Goal: Task Accomplishment & Management: Manage account settings

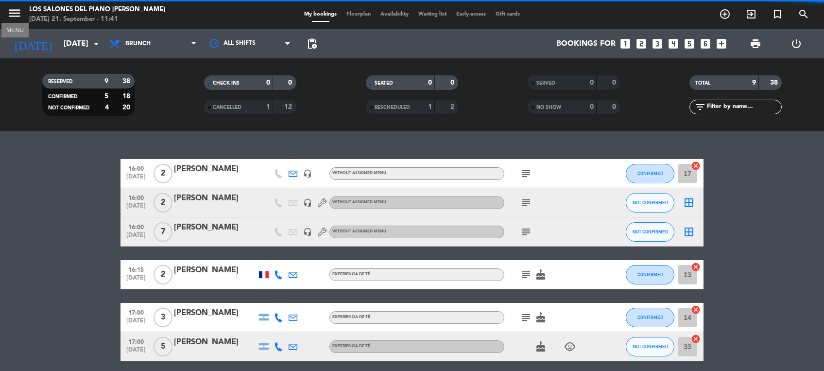
click at [20, 12] on icon "menu" at bounding box center [14, 13] width 15 height 15
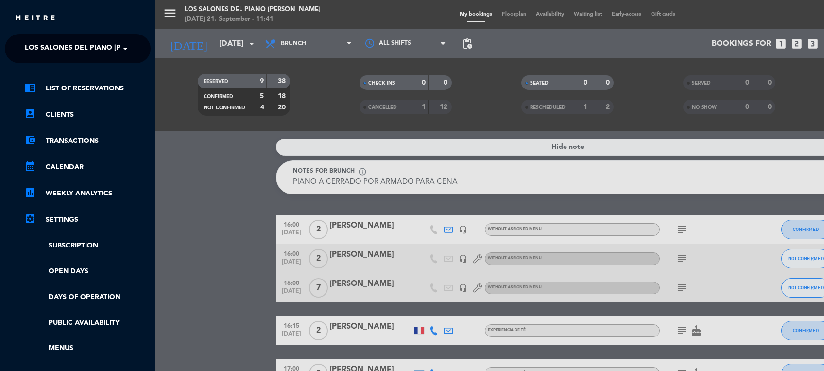
click at [88, 39] on span "Los Salones del Piano [PERSON_NAME]" at bounding box center [98, 48] width 146 height 20
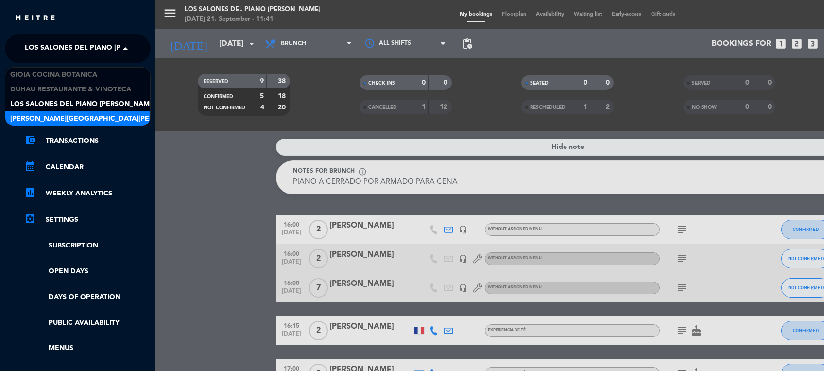
click at [89, 116] on span "[PERSON_NAME][GEOGRAPHIC_DATA][PERSON_NAME] [GEOGRAPHIC_DATA]" at bounding box center [139, 118] width 259 height 11
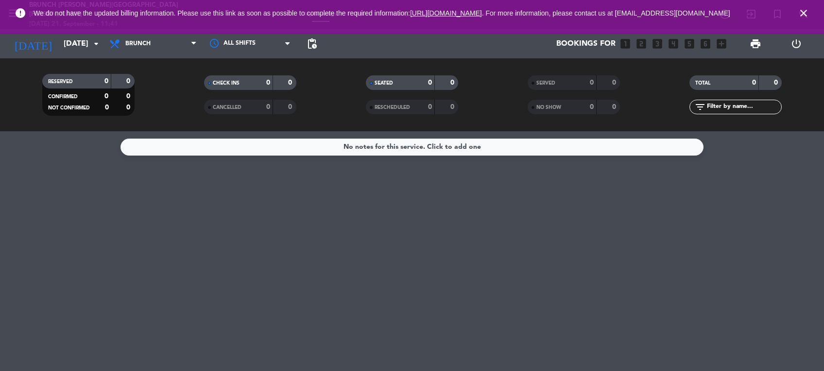
click at [804, 13] on icon "close" at bounding box center [804, 13] width 12 height 12
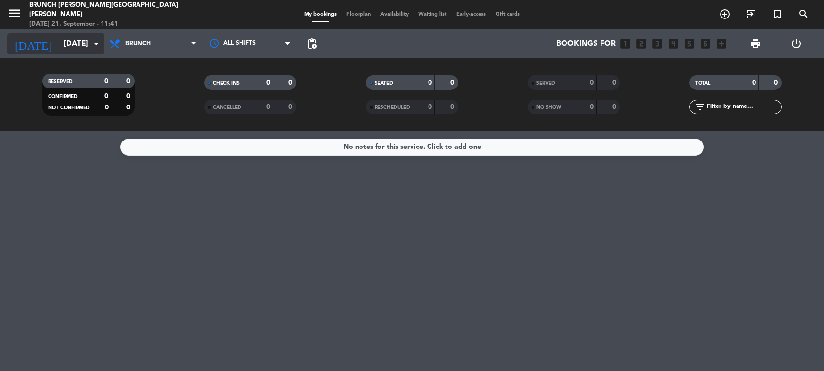
click at [82, 49] on input "[DATE]" at bounding box center [110, 44] width 103 height 19
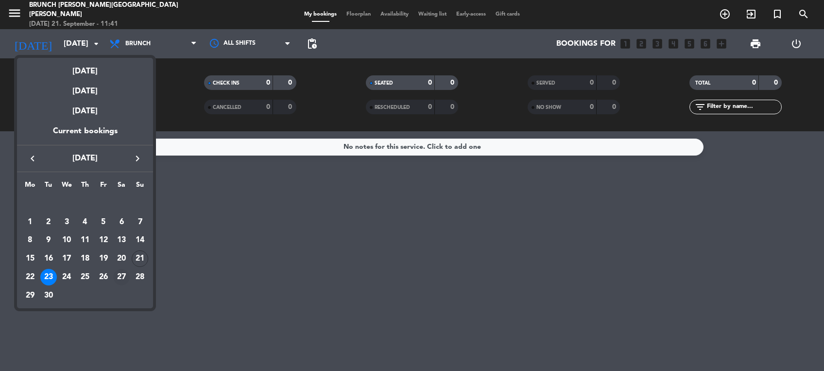
click at [123, 272] on div "27" at bounding box center [121, 277] width 17 height 17
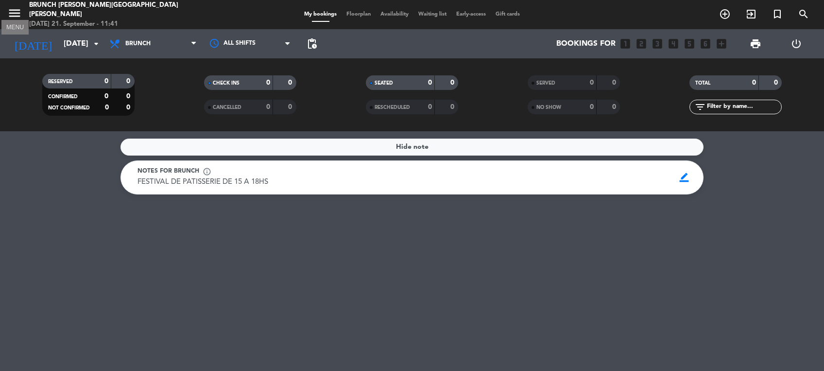
click at [15, 11] on icon "menu" at bounding box center [14, 13] width 15 height 15
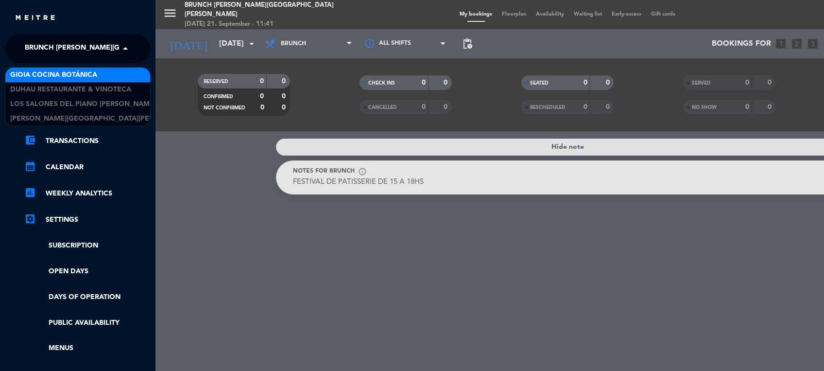
click at [66, 58] on span "Brunch [PERSON_NAME][GEOGRAPHIC_DATA][PERSON_NAME]" at bounding box center [133, 48] width 216 height 20
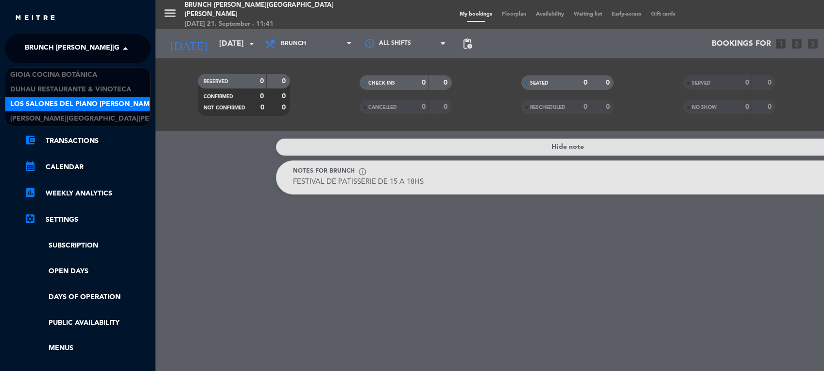
click at [66, 100] on span "Los Salones del Piano [PERSON_NAME]" at bounding box center [83, 104] width 146 height 11
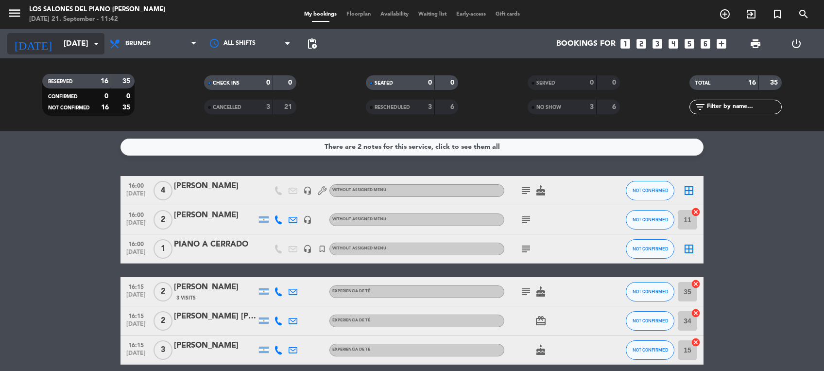
click at [64, 44] on input "[DATE]" at bounding box center [110, 44] width 103 height 19
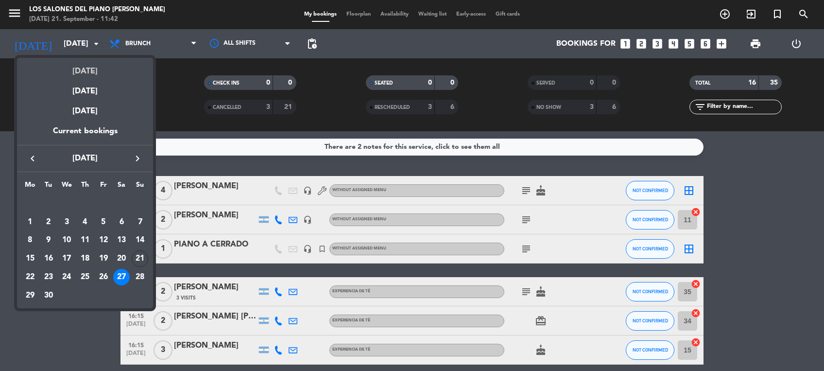
click at [84, 66] on div "[DATE]" at bounding box center [85, 68] width 136 height 20
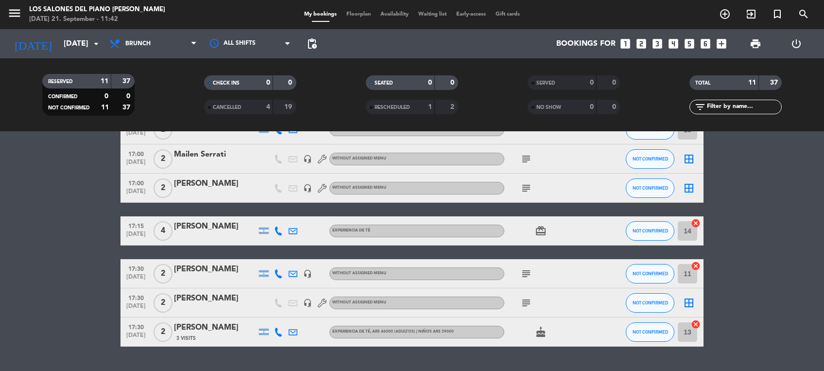
scroll to position [207, 0]
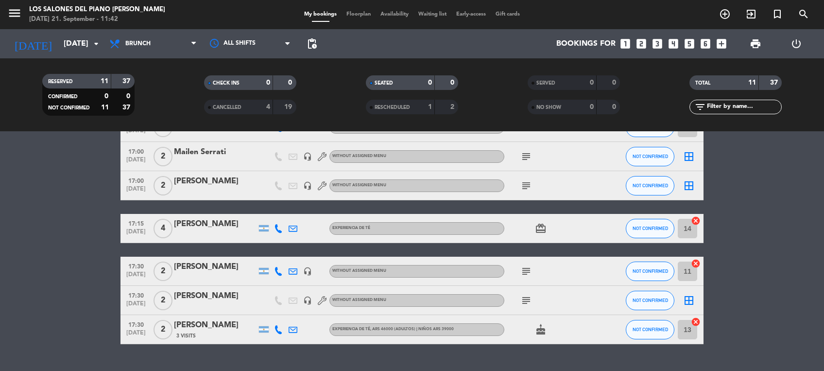
click at [525, 152] on icon "subject" at bounding box center [527, 157] width 12 height 12
click at [76, 250] on bookings-row "16:00 [DATE] [PERSON_NAME] headset_mic Without assigned menu subject NOT CONFIR…" at bounding box center [412, 156] width 824 height 375
click at [157, 39] on span "Brunch" at bounding box center [153, 43] width 97 height 21
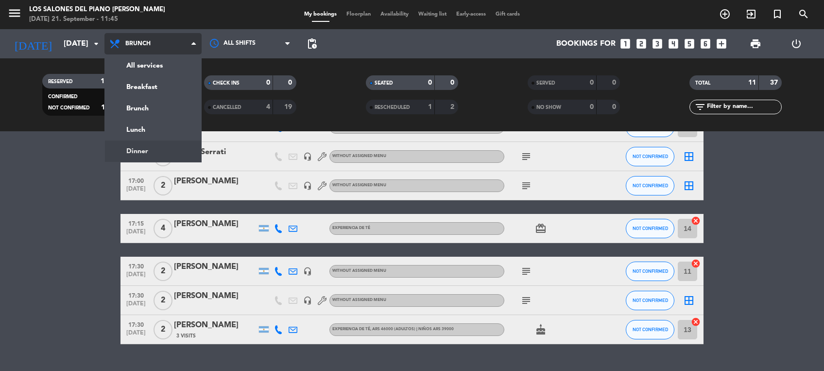
click at [131, 151] on ng-component "menu Los Salones del Piano [PERSON_NAME] [DATE] 21. September - 11:45 My bookin…" at bounding box center [412, 185] width 824 height 371
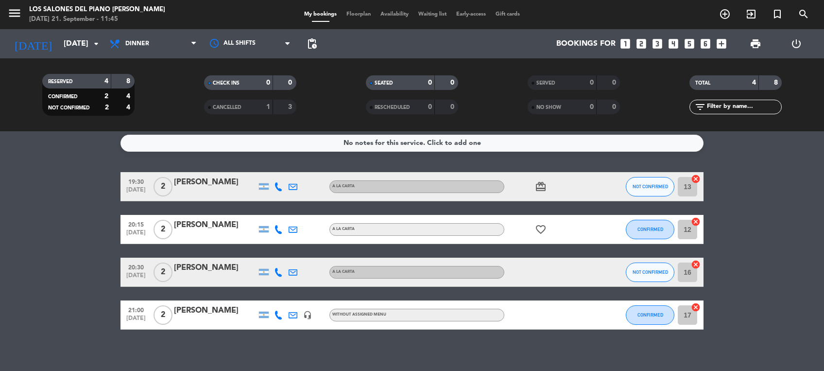
scroll to position [0, 0]
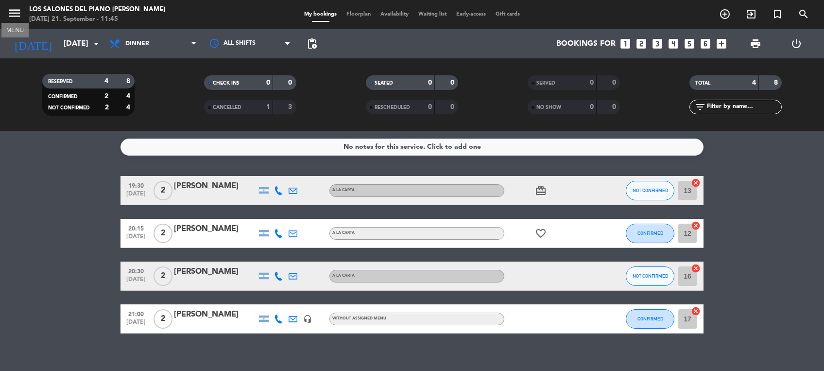
click at [16, 12] on icon "menu" at bounding box center [14, 13] width 15 height 15
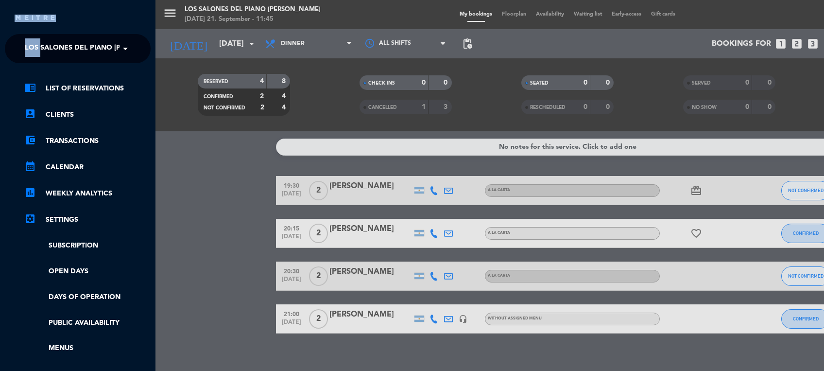
click at [16, 12] on div "close" at bounding box center [78, 14] width 156 height 29
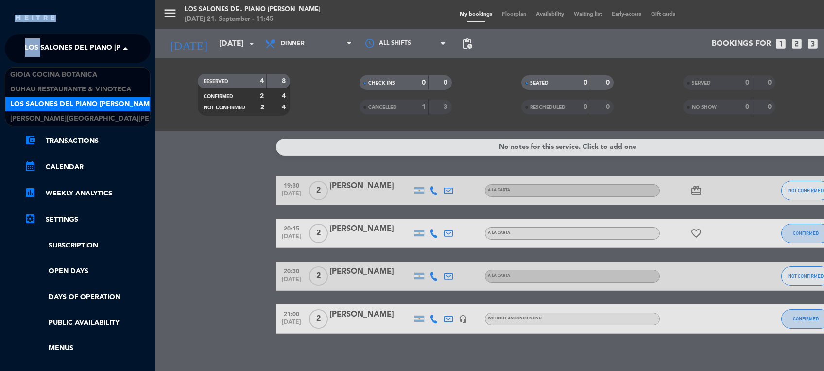
drag, startPoint x: 16, startPoint y: 12, endPoint x: 132, endPoint y: 39, distance: 119.4
click at [132, 39] on span at bounding box center [128, 48] width 17 height 20
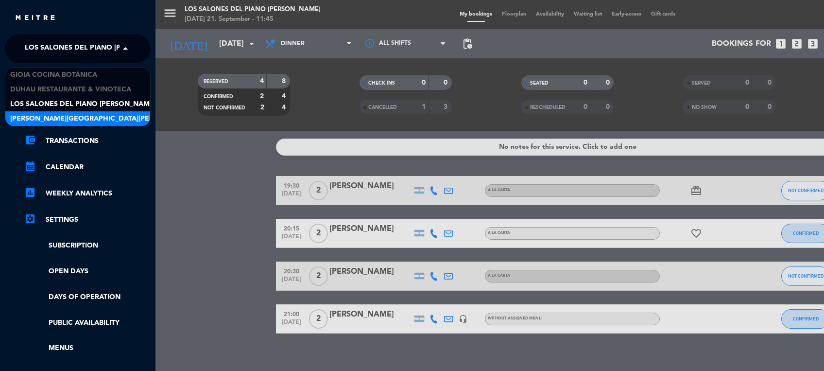
click at [99, 120] on span "[PERSON_NAME][GEOGRAPHIC_DATA][PERSON_NAME] [GEOGRAPHIC_DATA]" at bounding box center [139, 118] width 259 height 11
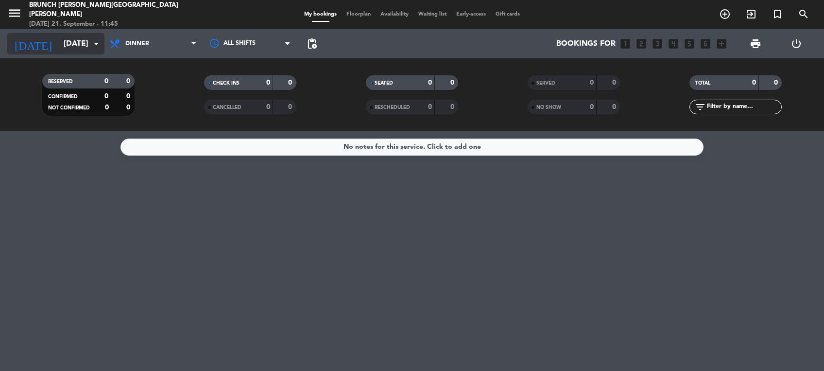
click at [78, 39] on input "[DATE]" at bounding box center [110, 44] width 103 height 19
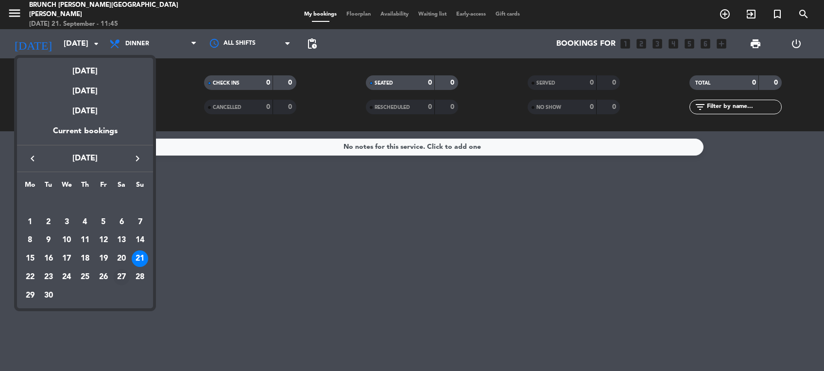
click at [122, 274] on div "27" at bounding box center [121, 277] width 17 height 17
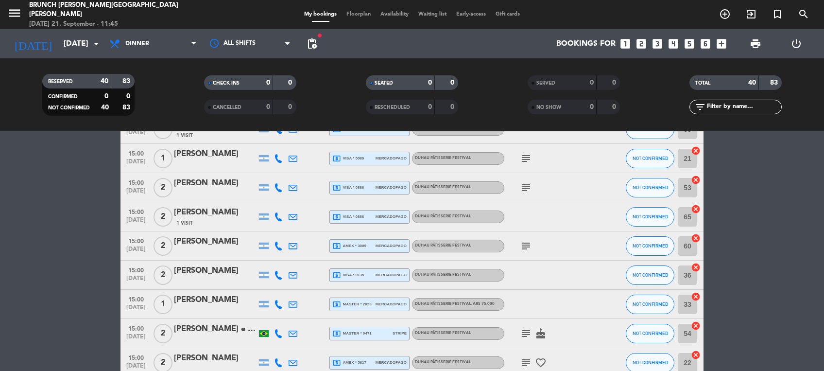
scroll to position [1020, 0]
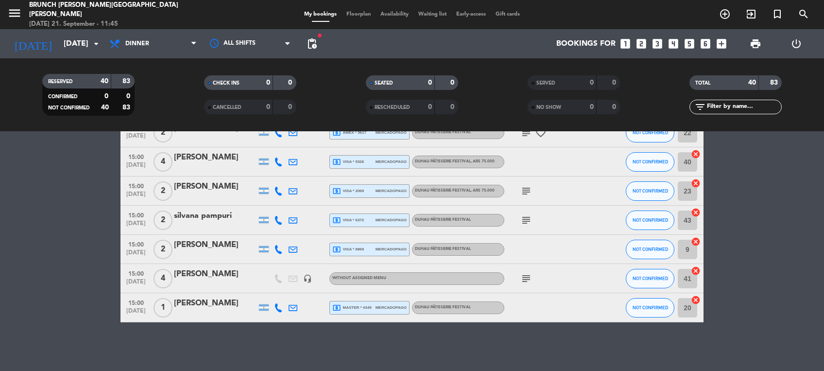
click at [526, 191] on icon "subject" at bounding box center [527, 191] width 12 height 12
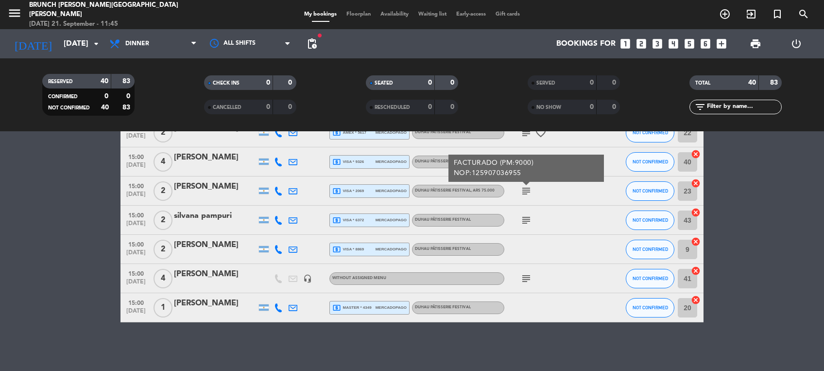
click at [527, 217] on icon "subject" at bounding box center [527, 220] width 12 height 12
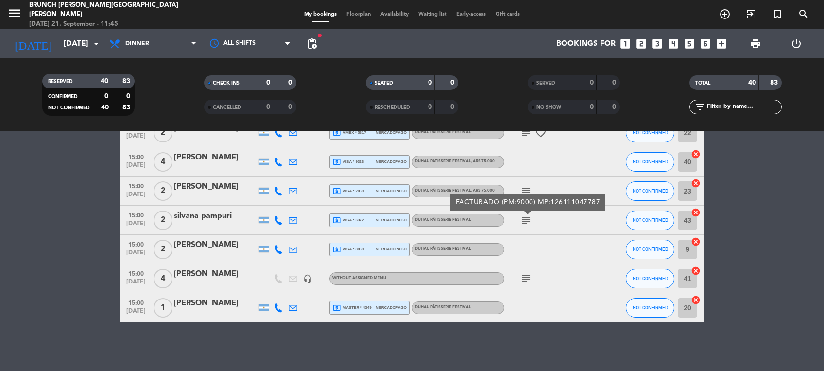
click at [527, 280] on icon "subject" at bounding box center [527, 279] width 12 height 12
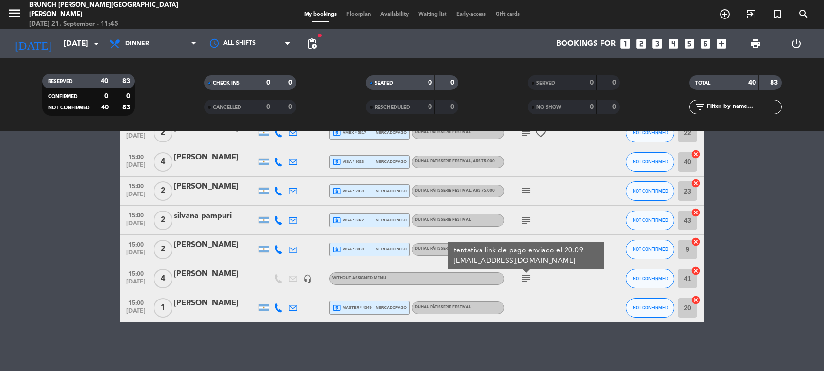
click at [310, 277] on icon "headset_mic" at bounding box center [307, 278] width 9 height 9
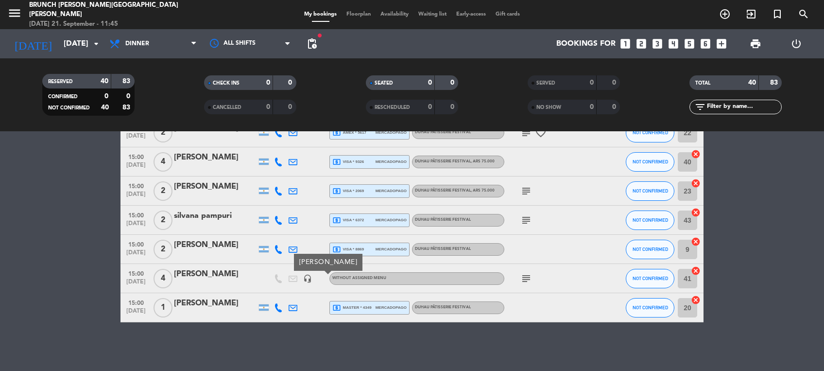
click at [523, 273] on icon "subject" at bounding box center [527, 279] width 12 height 12
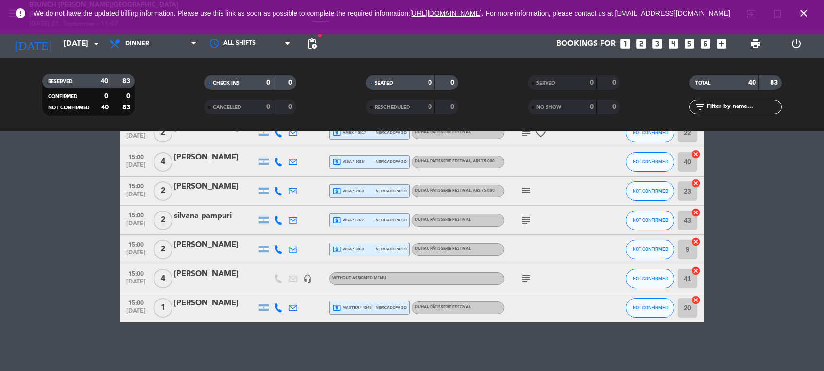
click at [524, 277] on icon "subject" at bounding box center [527, 279] width 12 height 12
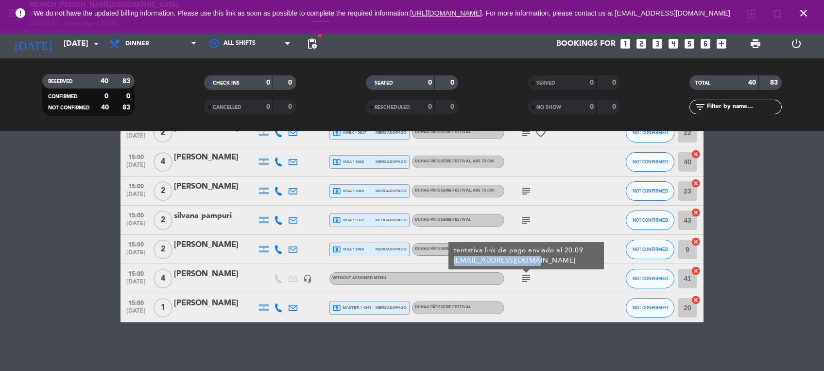
drag, startPoint x: 529, startPoint y: 261, endPoint x: 453, endPoint y: 263, distance: 76.3
click at [453, 263] on div "tentativa link de pago enviado el 20.09 [EMAIL_ADDRESS][DOMAIN_NAME]" at bounding box center [527, 255] width 156 height 27
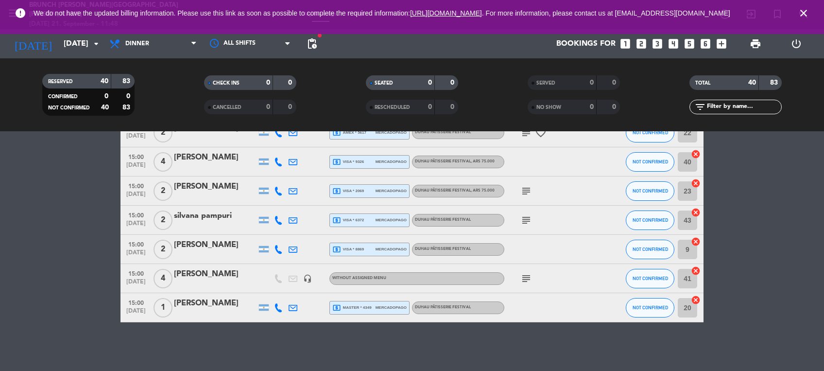
click at [261, 287] on div at bounding box center [264, 278] width 15 height 29
click at [221, 272] on div "[PERSON_NAME]" at bounding box center [215, 274] width 83 height 13
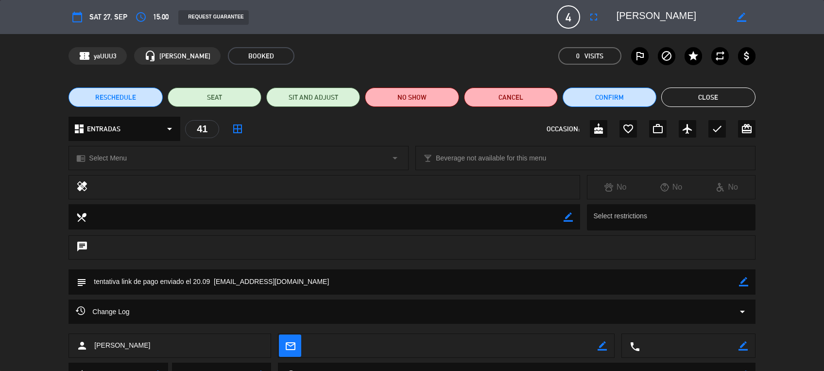
drag, startPoint x: 315, startPoint y: 283, endPoint x: 215, endPoint y: 279, distance: 99.7
click at [215, 279] on textarea at bounding box center [413, 281] width 652 height 25
click at [696, 93] on button "Close" at bounding box center [709, 96] width 94 height 19
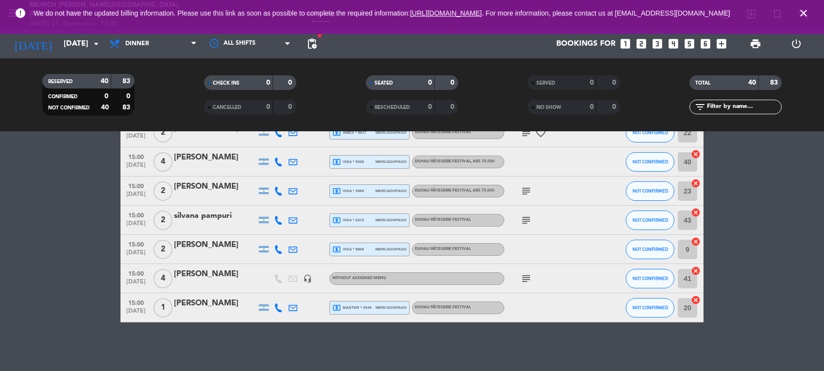
click at [807, 14] on icon "close" at bounding box center [804, 13] width 12 height 12
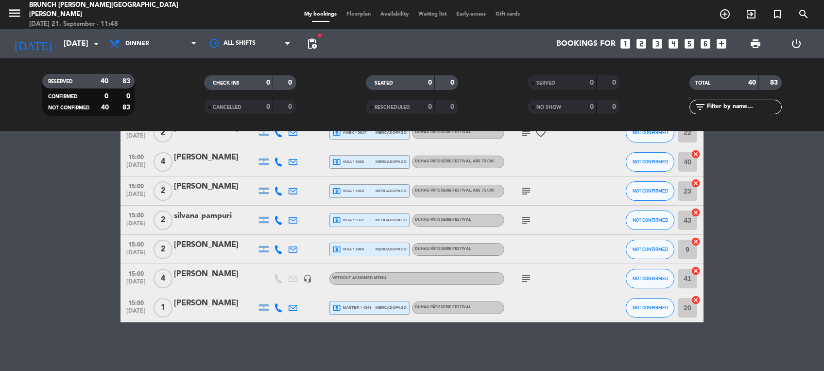
click at [59, 55] on div "[DATE] [DATE] arrow_drop_down" at bounding box center [55, 43] width 97 height 29
click at [73, 48] on input "[DATE]" at bounding box center [110, 44] width 103 height 19
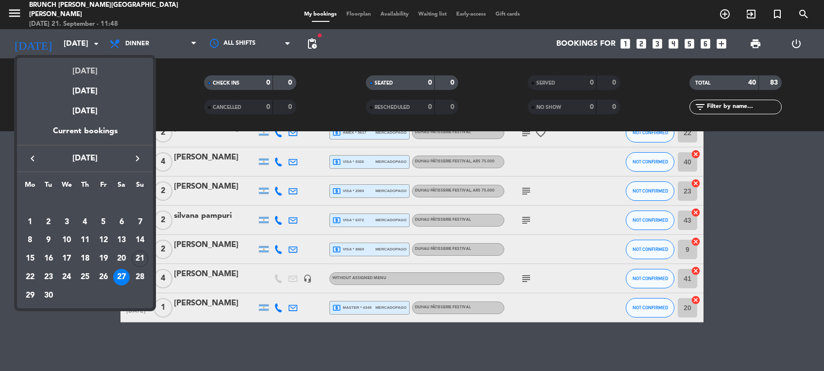
click at [72, 70] on div "[DATE]" at bounding box center [85, 68] width 136 height 20
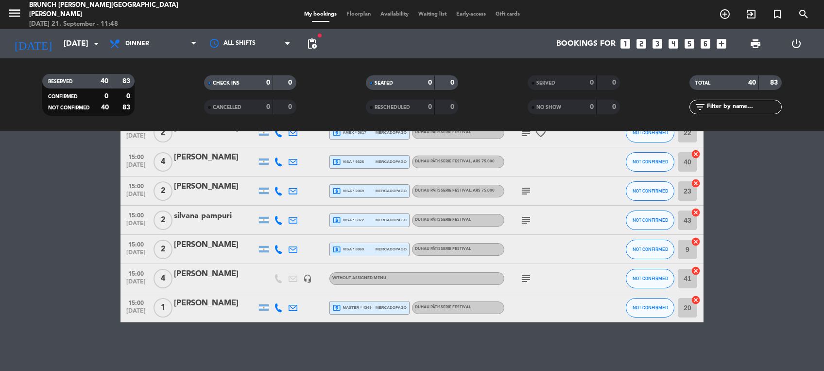
type input "[DATE]"
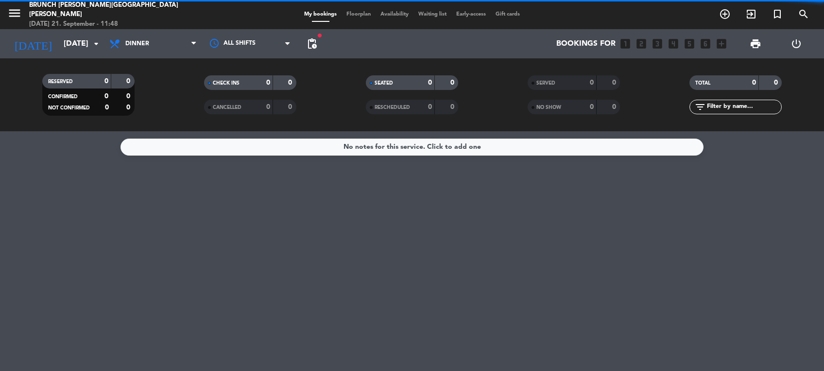
scroll to position [0, 0]
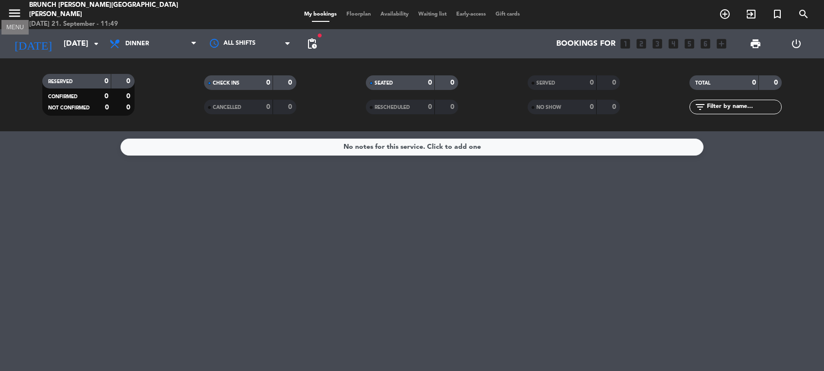
click at [17, 13] on icon "menu" at bounding box center [14, 13] width 15 height 15
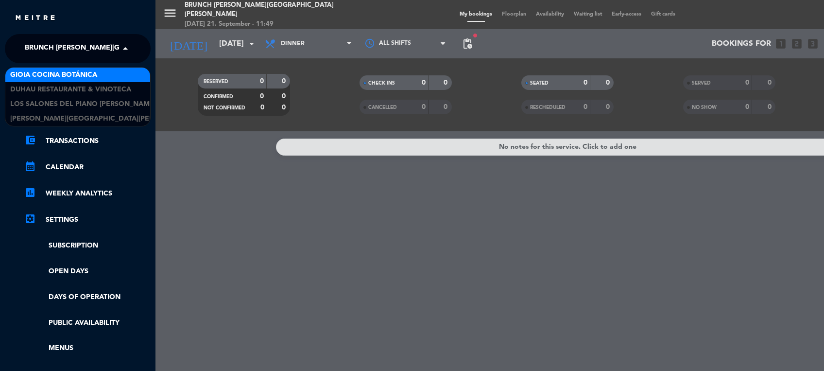
click at [69, 55] on span "Brunch [PERSON_NAME][GEOGRAPHIC_DATA][PERSON_NAME]" at bounding box center [133, 48] width 216 height 20
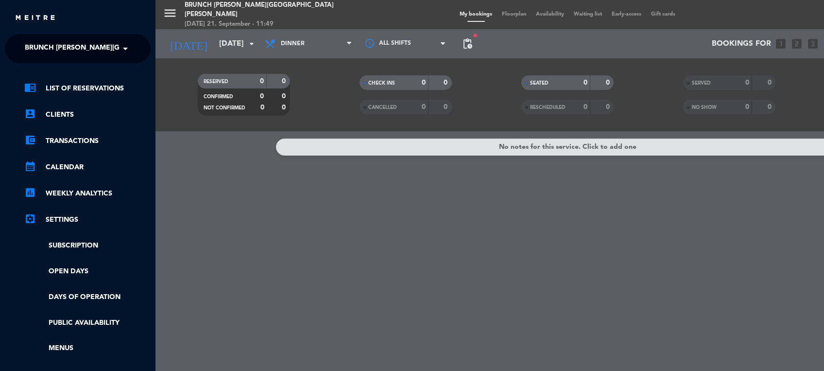
click at [231, 194] on div "menu Brunch [PERSON_NAME][GEOGRAPHIC_DATA][PERSON_NAME] [DATE] 21. September - …" at bounding box center [568, 185] width 824 height 371
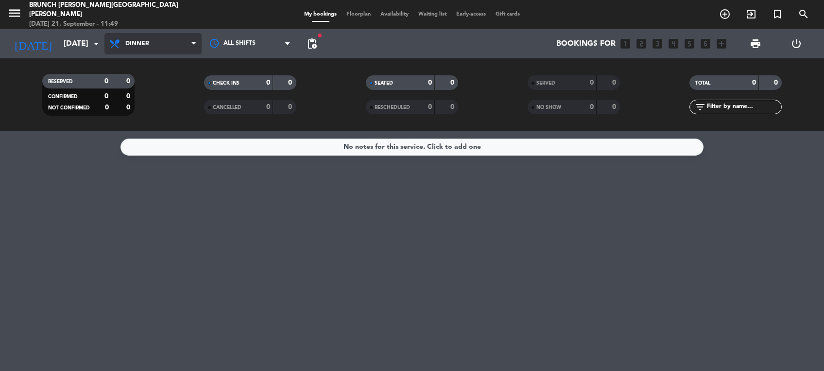
click at [118, 40] on icon at bounding box center [116, 44] width 14 height 12
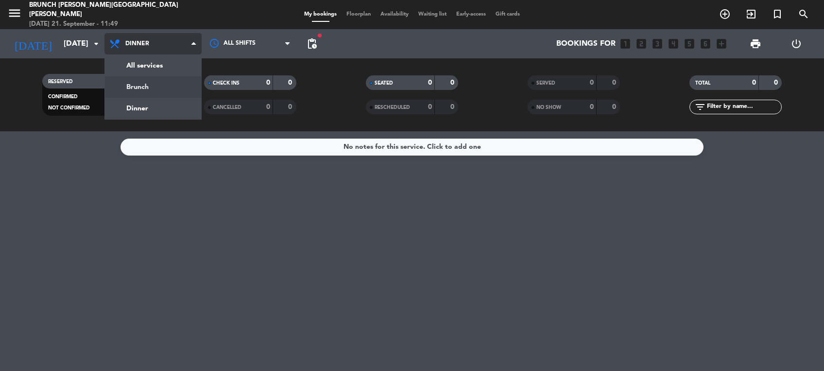
click at [161, 84] on div "menu Brunch [PERSON_NAME][GEOGRAPHIC_DATA][PERSON_NAME] [DATE] 21. September - …" at bounding box center [412, 65] width 824 height 131
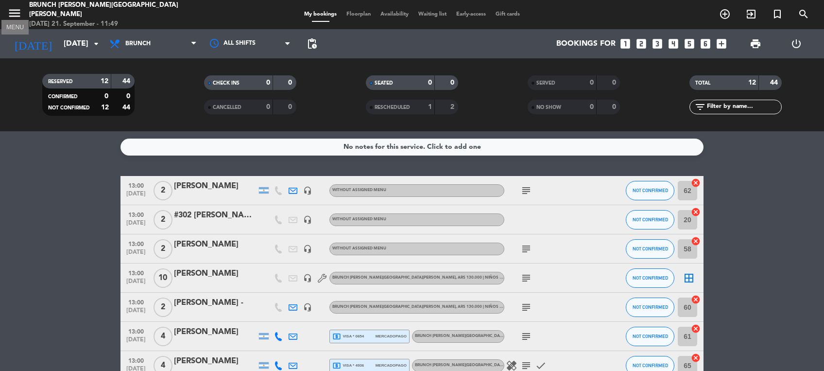
click at [17, 16] on icon "menu" at bounding box center [14, 13] width 15 height 15
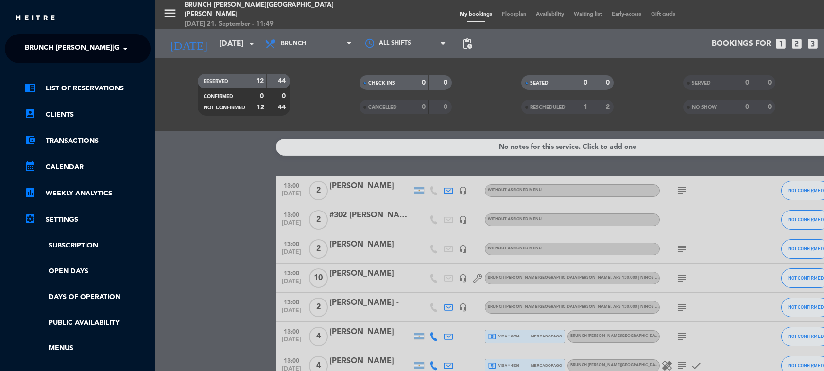
click at [107, 50] on span "Brunch [PERSON_NAME][GEOGRAPHIC_DATA][PERSON_NAME]" at bounding box center [133, 48] width 216 height 20
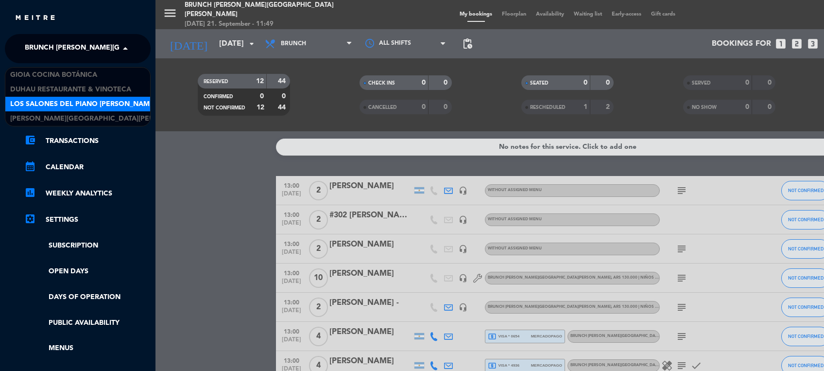
click at [81, 100] on span "Los Salones del Piano [PERSON_NAME]" at bounding box center [83, 104] width 146 height 11
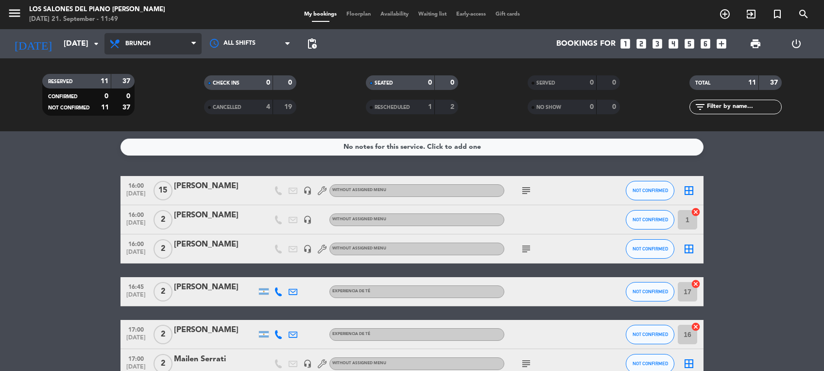
click at [154, 49] on span "Brunch" at bounding box center [153, 43] width 97 height 21
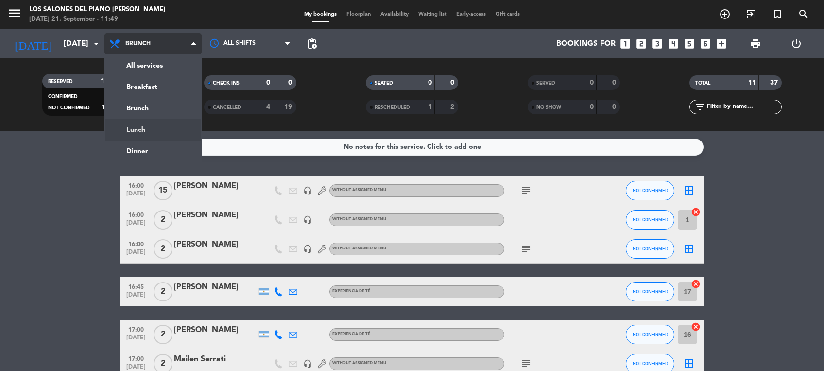
click at [155, 127] on div "menu Los Salones del Piano [PERSON_NAME] [DATE] 21. September - 11:49 My bookin…" at bounding box center [412, 65] width 824 height 131
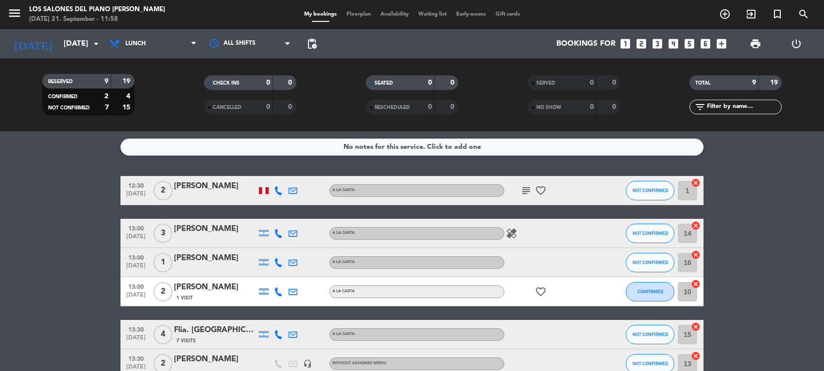
click at [529, 192] on icon "subject" at bounding box center [527, 191] width 12 height 12
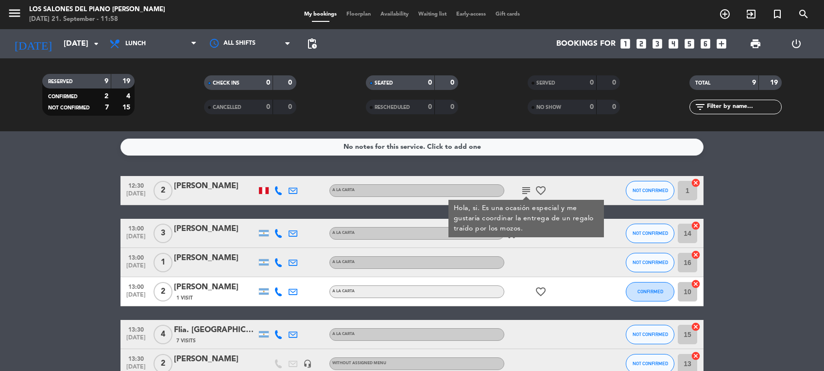
click at [753, 229] on bookings-row "12:30 [DATE] 2 [PERSON_NAME] A [PERSON_NAME] subject Hola, si. Es una ocasión e…" at bounding box center [412, 327] width 824 height 303
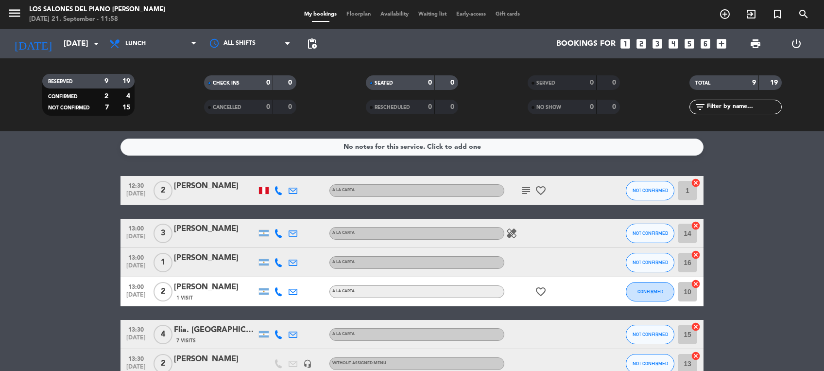
click at [294, 194] on div at bounding box center [293, 190] width 15 height 29
click at [294, 194] on icon at bounding box center [293, 190] width 9 height 9
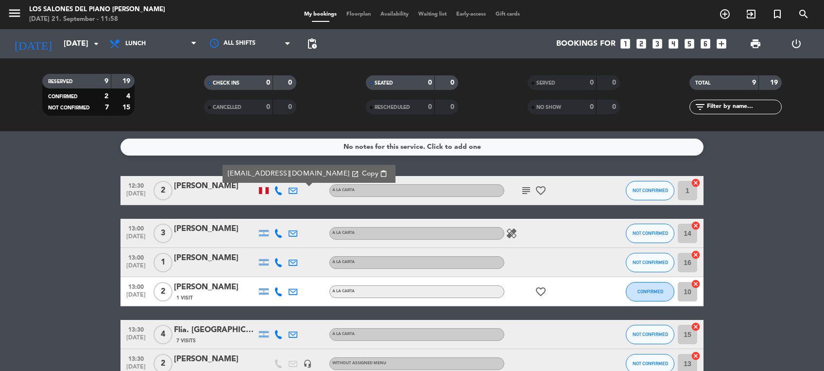
click at [294, 194] on icon at bounding box center [293, 190] width 9 height 9
click at [293, 230] on icon at bounding box center [293, 233] width 9 height 9
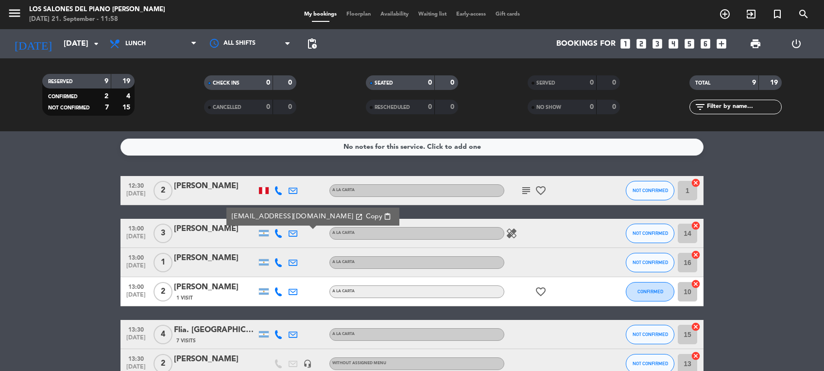
click at [291, 191] on icon at bounding box center [293, 190] width 9 height 9
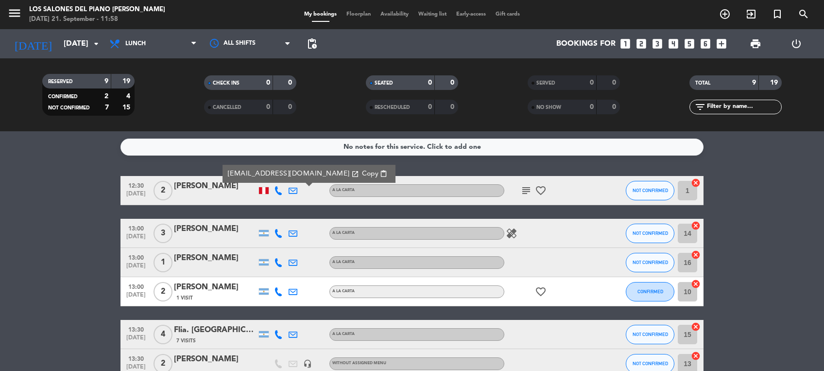
click at [71, 263] on bookings-row "12:30 [DATE] 2 [PERSON_NAME] [EMAIL_ADDRESS][DOMAIN_NAME] open_in_new Copy cont…" at bounding box center [412, 327] width 824 height 303
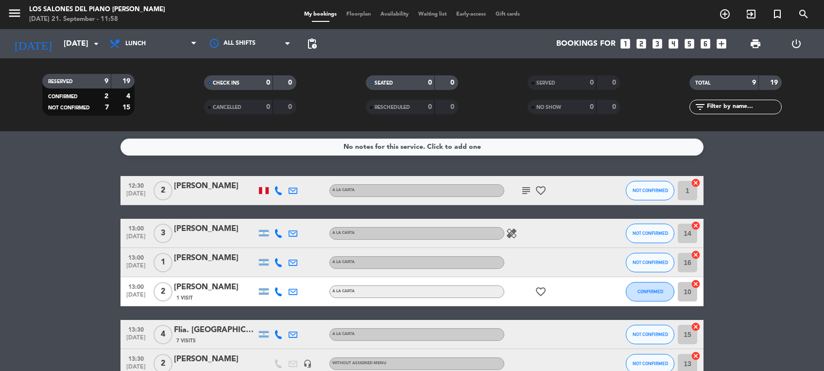
click at [526, 187] on icon "subject" at bounding box center [527, 191] width 12 height 12
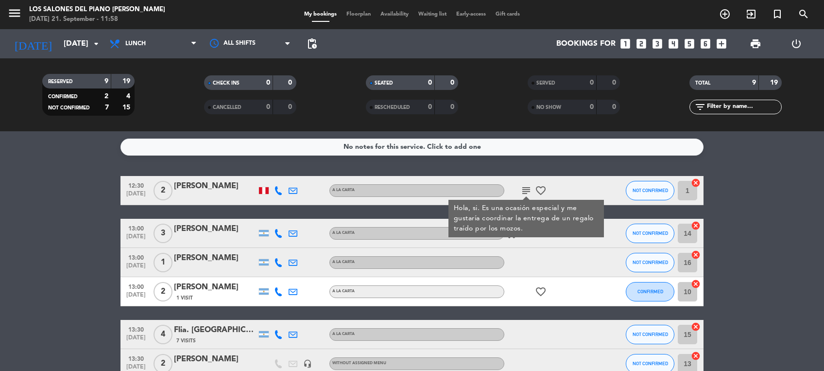
click at [771, 274] on bookings-row "12:30 [DATE] 2 [PERSON_NAME] A [PERSON_NAME] subject Hola, si. Es una ocasión e…" at bounding box center [412, 327] width 824 height 303
click at [771, 273] on bookings-row "12:30 [DATE] 2 [PERSON_NAME] A [PERSON_NAME] subject Hola, si. Es una ocasión e…" at bounding box center [412, 327] width 824 height 303
